Goal: Browse casually

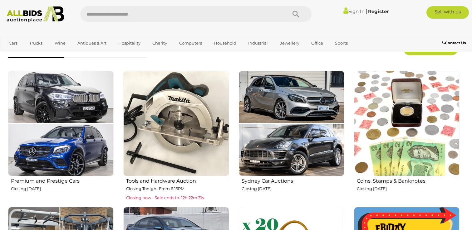
scroll to position [215, 0]
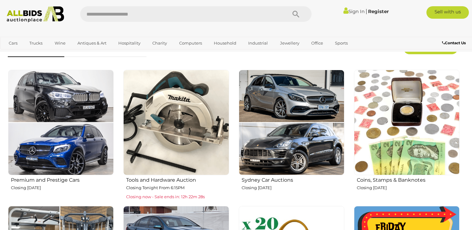
click at [201, 154] on img at bounding box center [175, 122] width 105 height 105
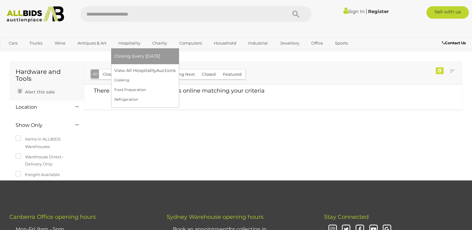
click at [123, 42] on link "Hospitality" at bounding box center [129, 43] width 30 height 10
click at [133, 58] on span "Closing Every [DATE]" at bounding box center [137, 56] width 46 height 6
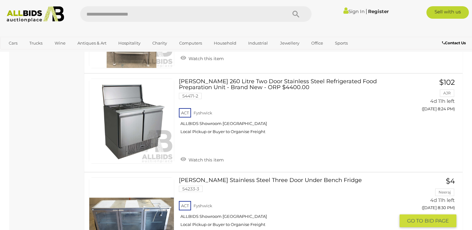
scroll to position [1015, 0]
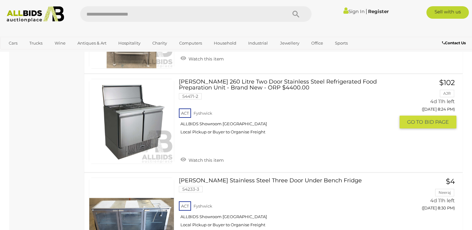
click at [257, 82] on link "[PERSON_NAME] 260 Litre Two Door Stainless Steel Refrigerated Food Preparation …" at bounding box center [288, 109] width 211 height 61
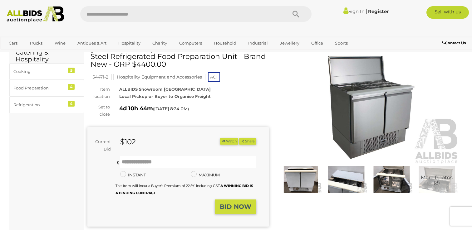
scroll to position [31, 0]
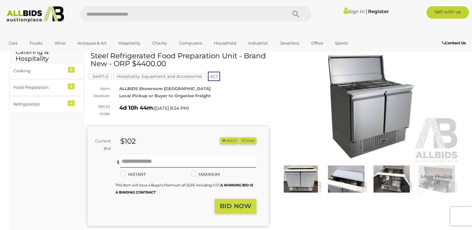
click at [397, 178] on img at bounding box center [391, 179] width 42 height 27
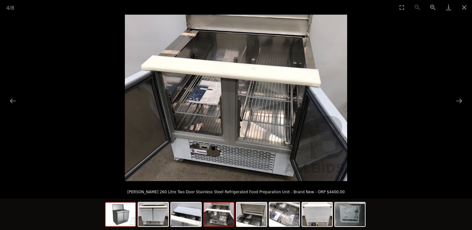
click at [120, 212] on img at bounding box center [120, 215] width 30 height 24
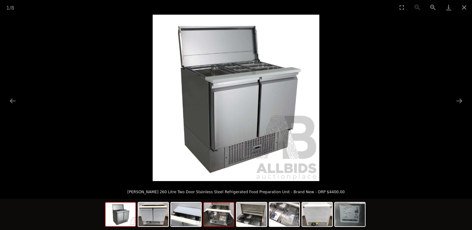
click at [231, 218] on img at bounding box center [219, 215] width 30 height 24
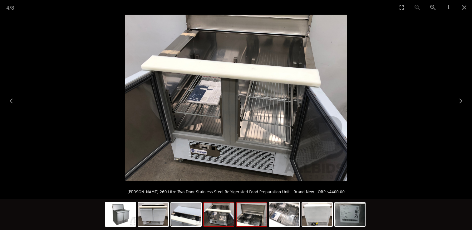
click at [251, 216] on img at bounding box center [251, 215] width 30 height 24
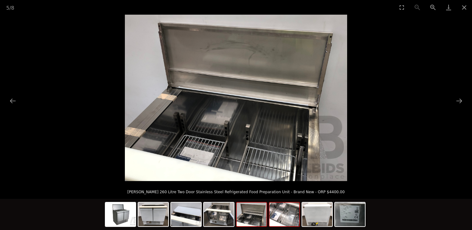
click at [282, 217] on img at bounding box center [284, 215] width 30 height 24
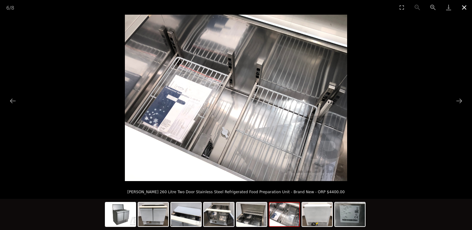
click at [462, 6] on button "Close gallery" at bounding box center [464, 7] width 16 height 15
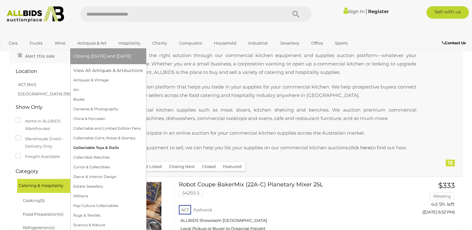
scroll to position [55, 0]
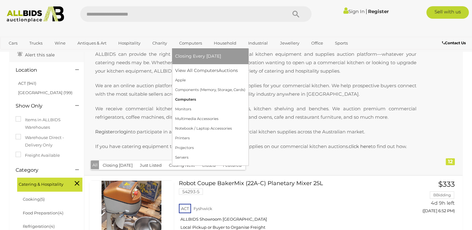
click at [187, 97] on link "Computers" at bounding box center [210, 100] width 70 height 10
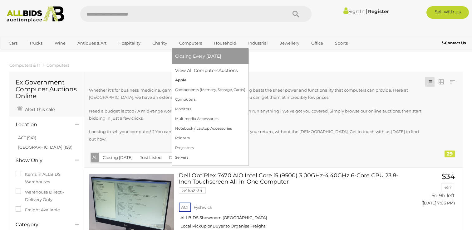
click at [183, 80] on link "Apple" at bounding box center [210, 80] width 70 height 10
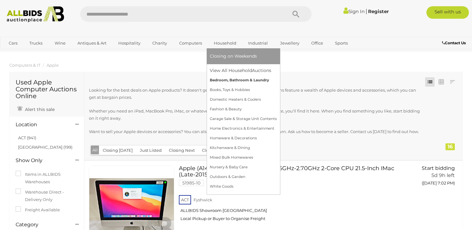
click at [236, 80] on link "Bedroom, Bathroom & Laundry" at bounding box center [243, 80] width 67 height 10
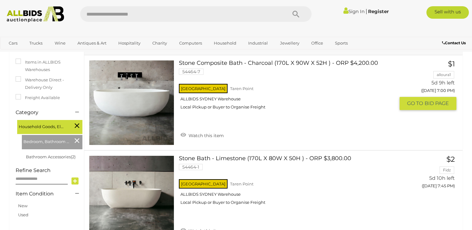
scroll to position [100, 0]
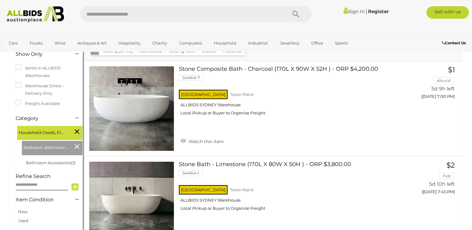
click at [76, 148] on icon at bounding box center [77, 147] width 5 height 8
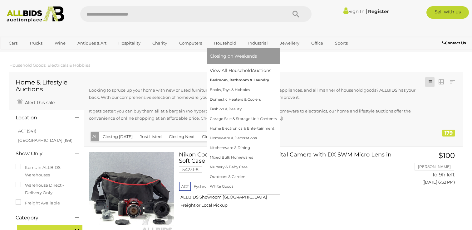
click at [243, 79] on link "Bedroom, Bathroom & Laundry" at bounding box center [243, 80] width 67 height 10
